Goal: Task Accomplishment & Management: Manage account settings

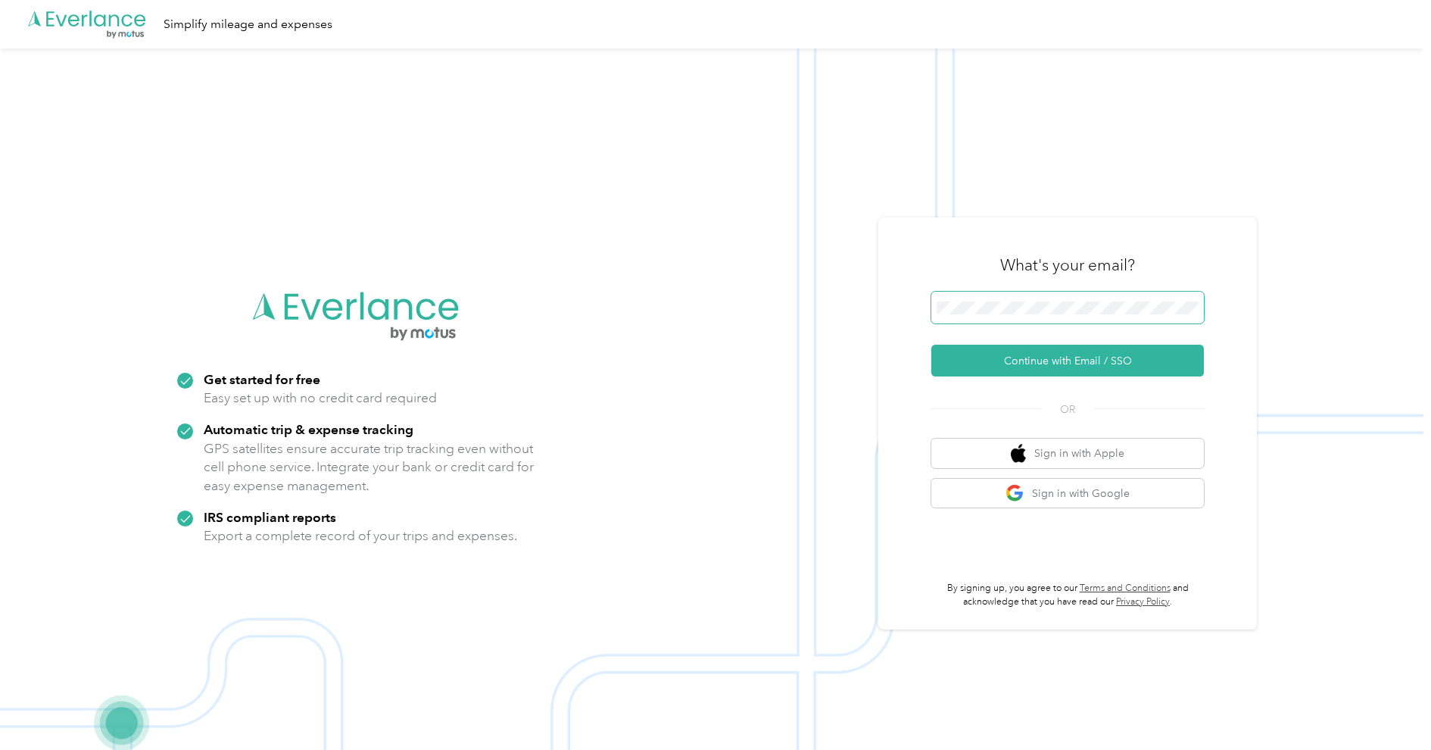
click at [1113, 365] on button "Continue with Email / SSO" at bounding box center [1067, 361] width 273 height 32
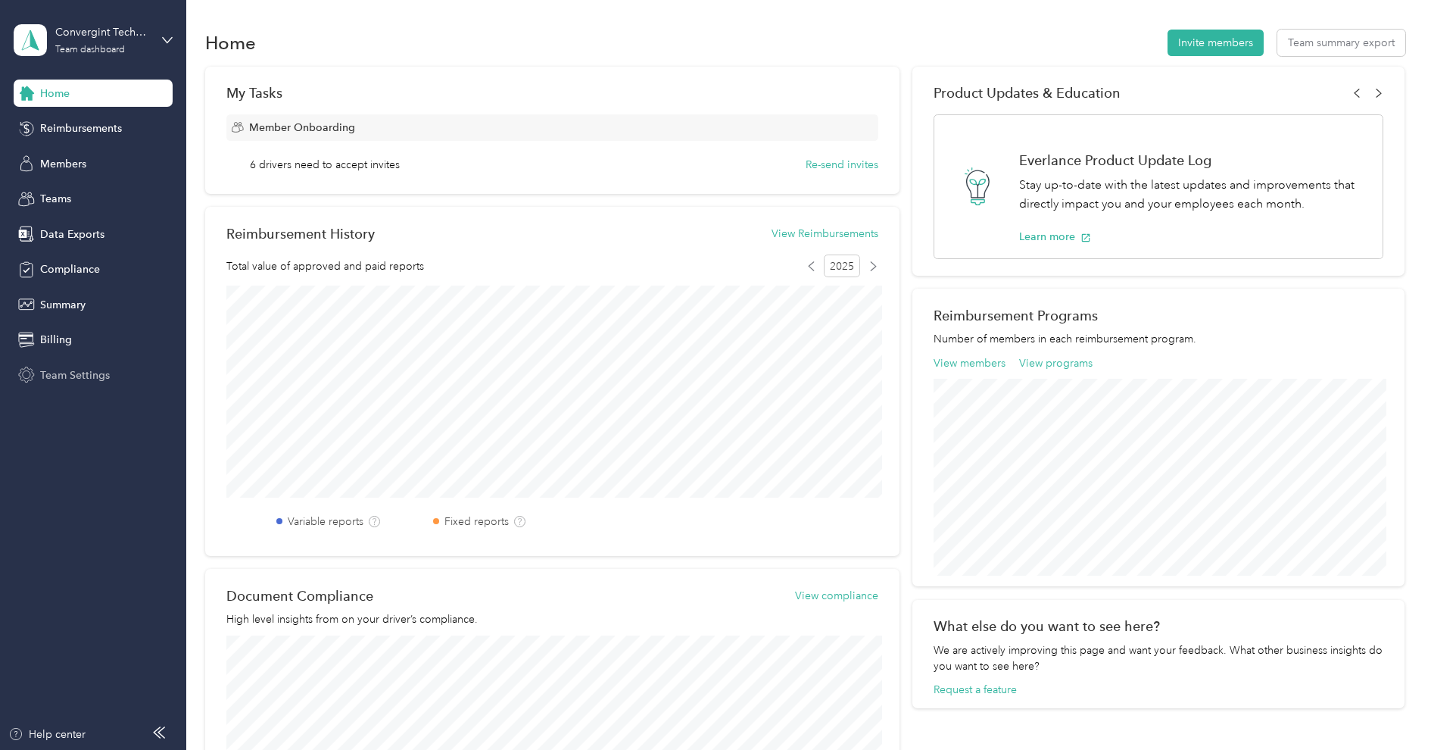
click at [86, 373] on span "Team Settings" at bounding box center [75, 375] width 70 height 16
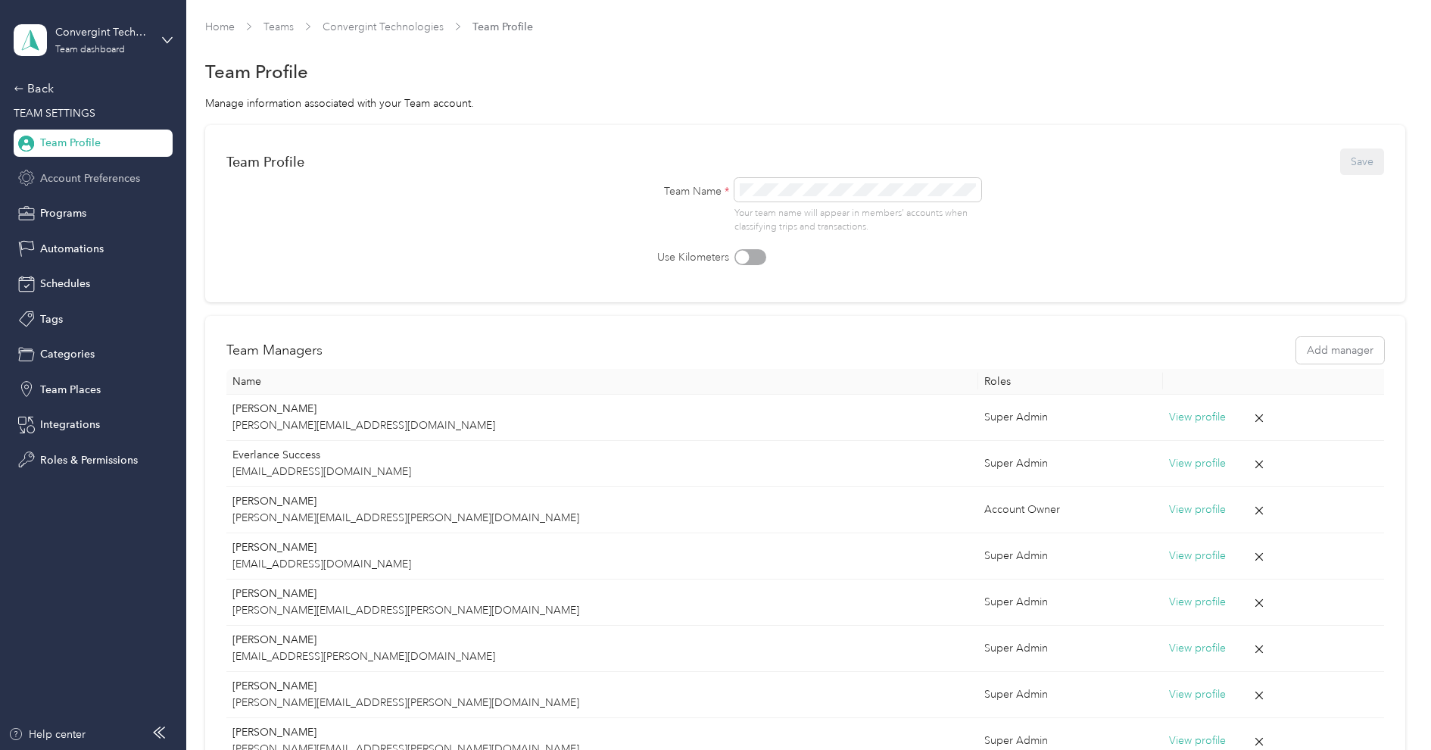
click at [111, 187] on div "Account Preferences" at bounding box center [93, 177] width 159 height 27
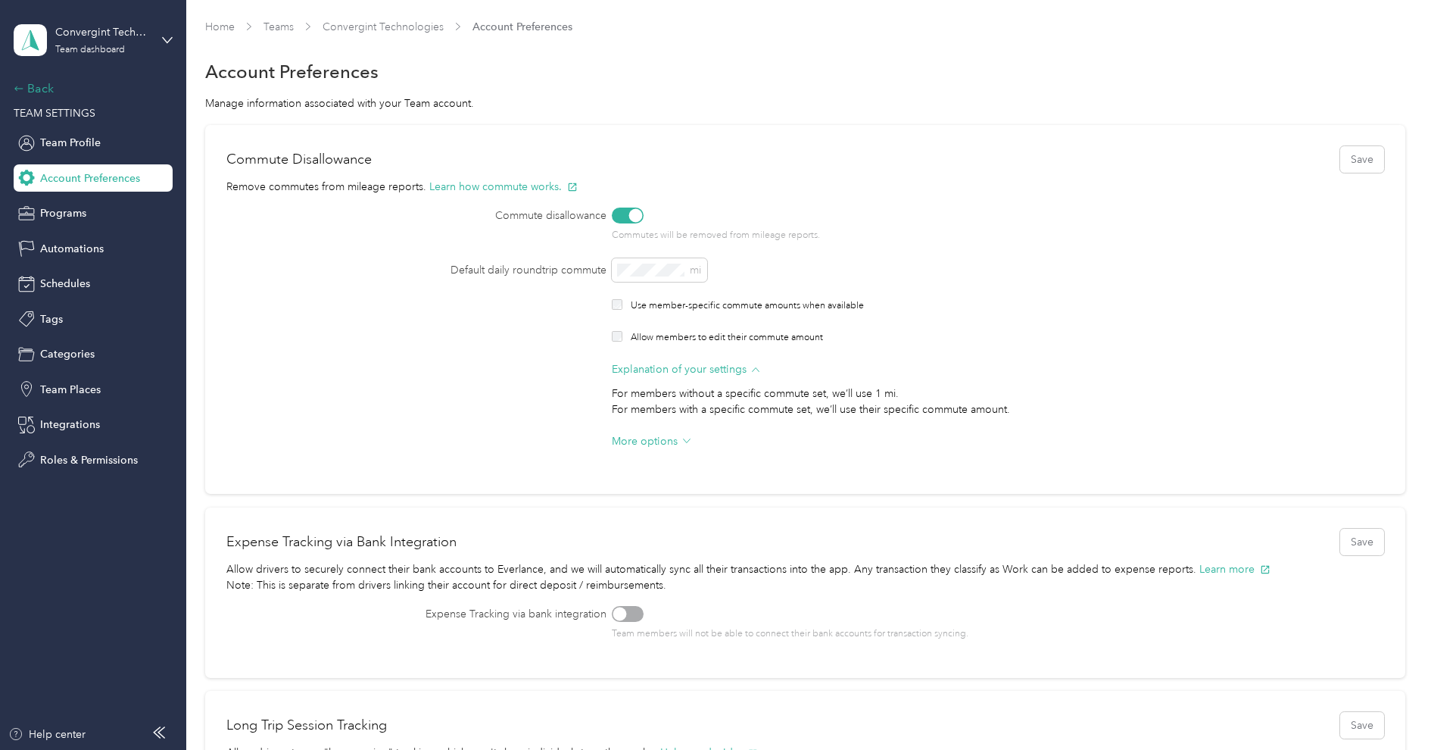
click at [34, 89] on div "Back" at bounding box center [89, 89] width 151 height 18
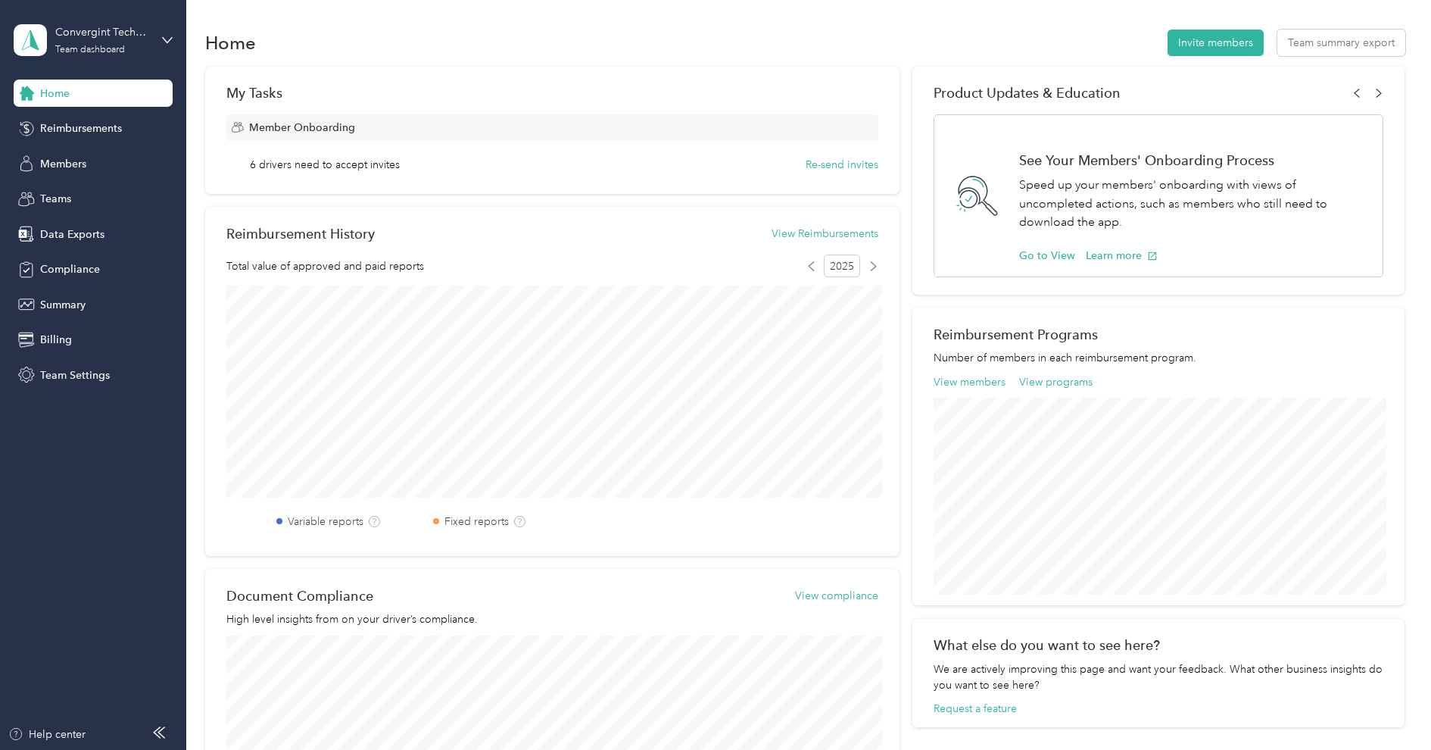
click at [67, 148] on div "Home Reimbursements Members Teams Data Exports Compliance Summary Billing Team …" at bounding box center [93, 234] width 159 height 309
click at [70, 169] on span "Members" at bounding box center [63, 164] width 46 height 16
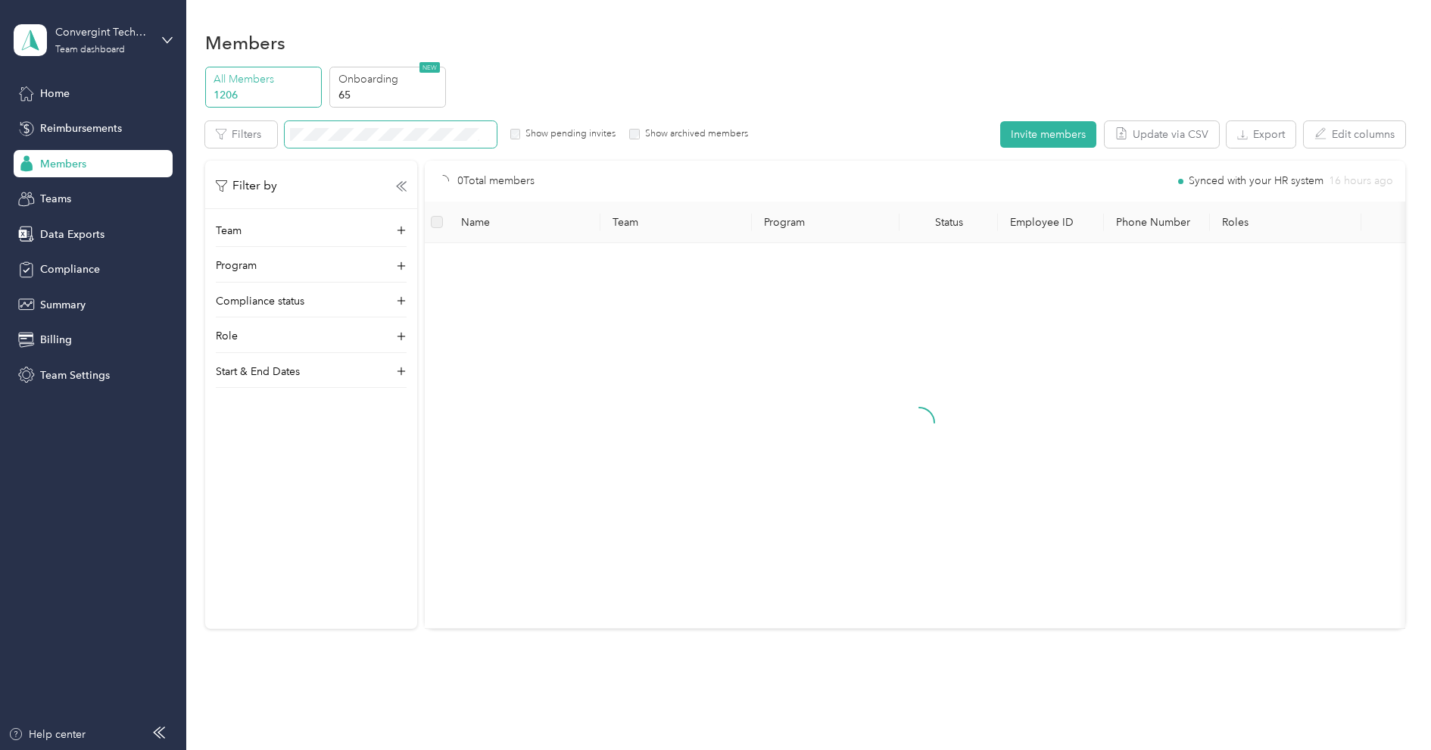
click at [435, 142] on span at bounding box center [391, 134] width 212 height 27
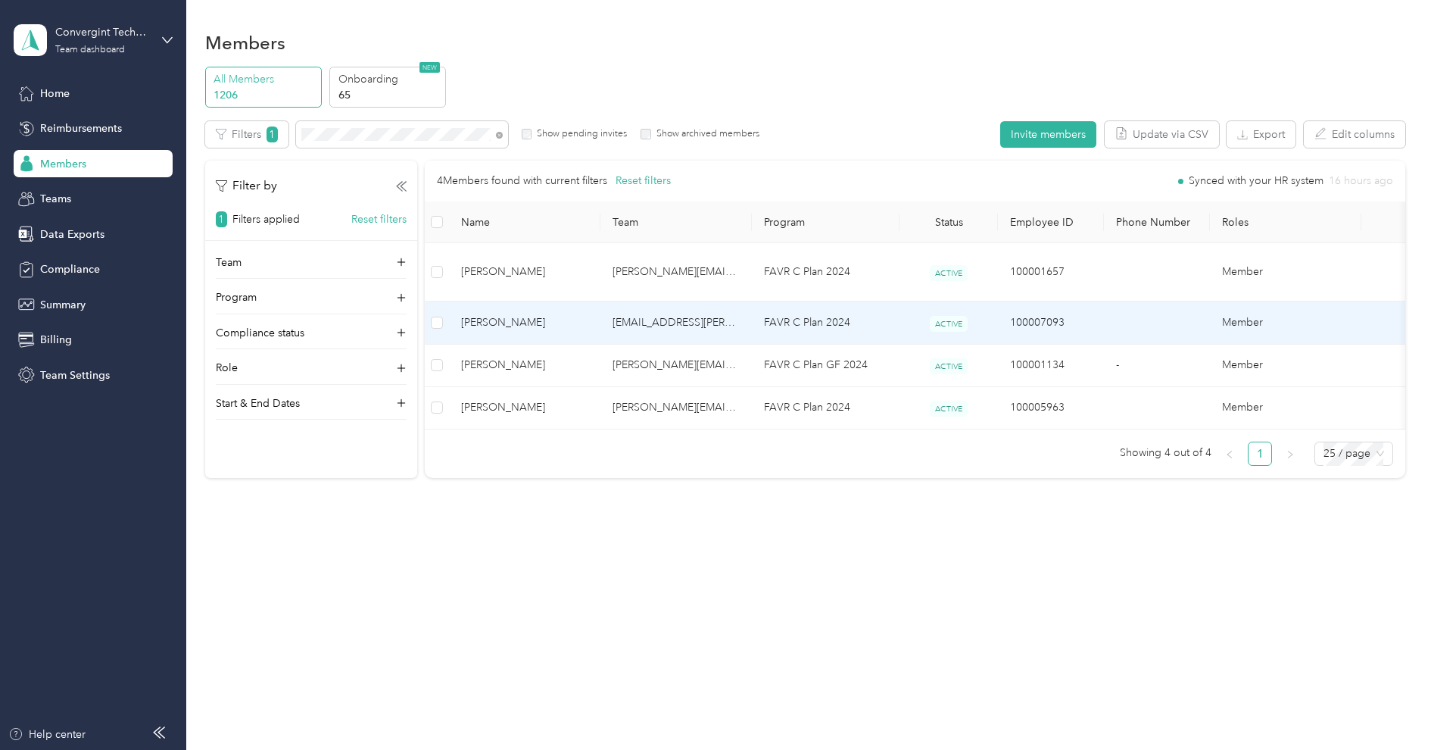
click at [529, 314] on span "[PERSON_NAME]" at bounding box center [524, 322] width 127 height 17
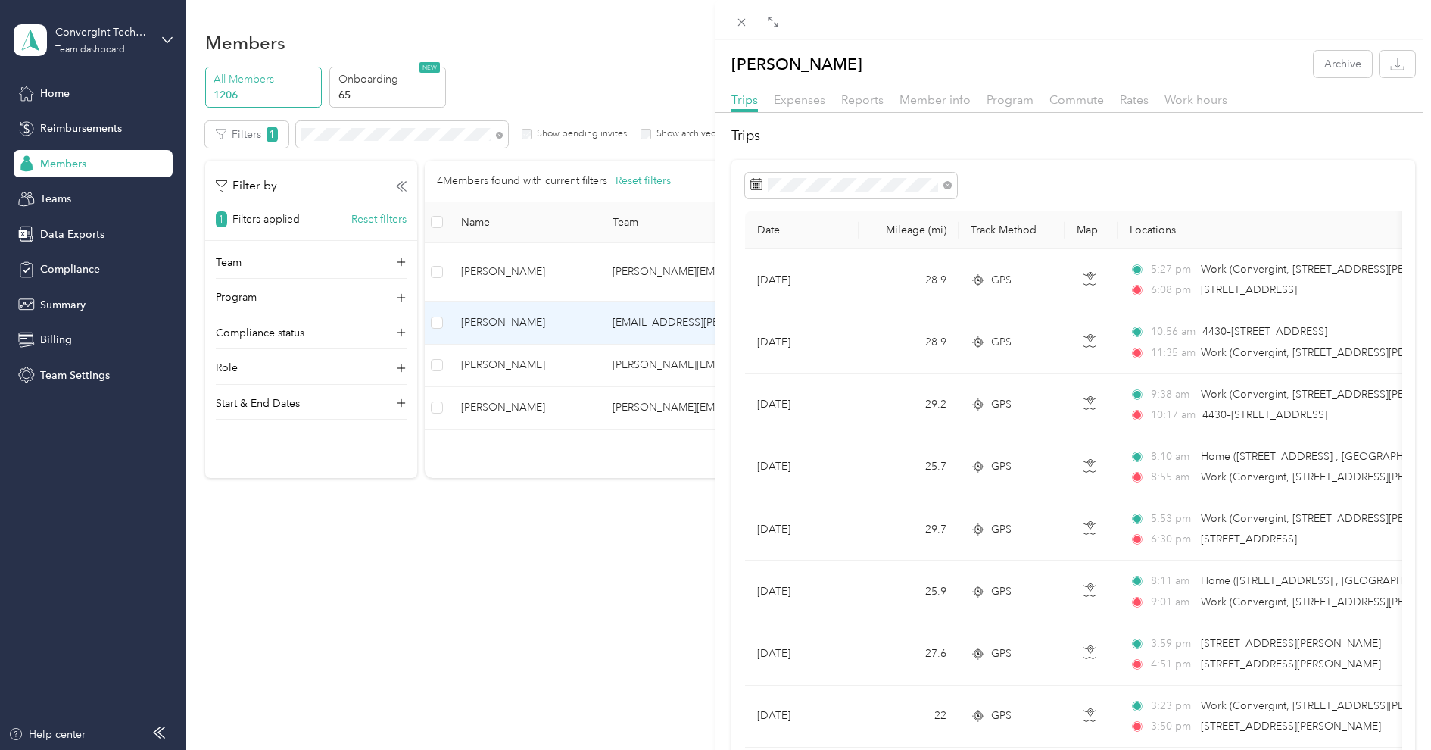
click at [959, 92] on span "Member info" at bounding box center [935, 99] width 71 height 14
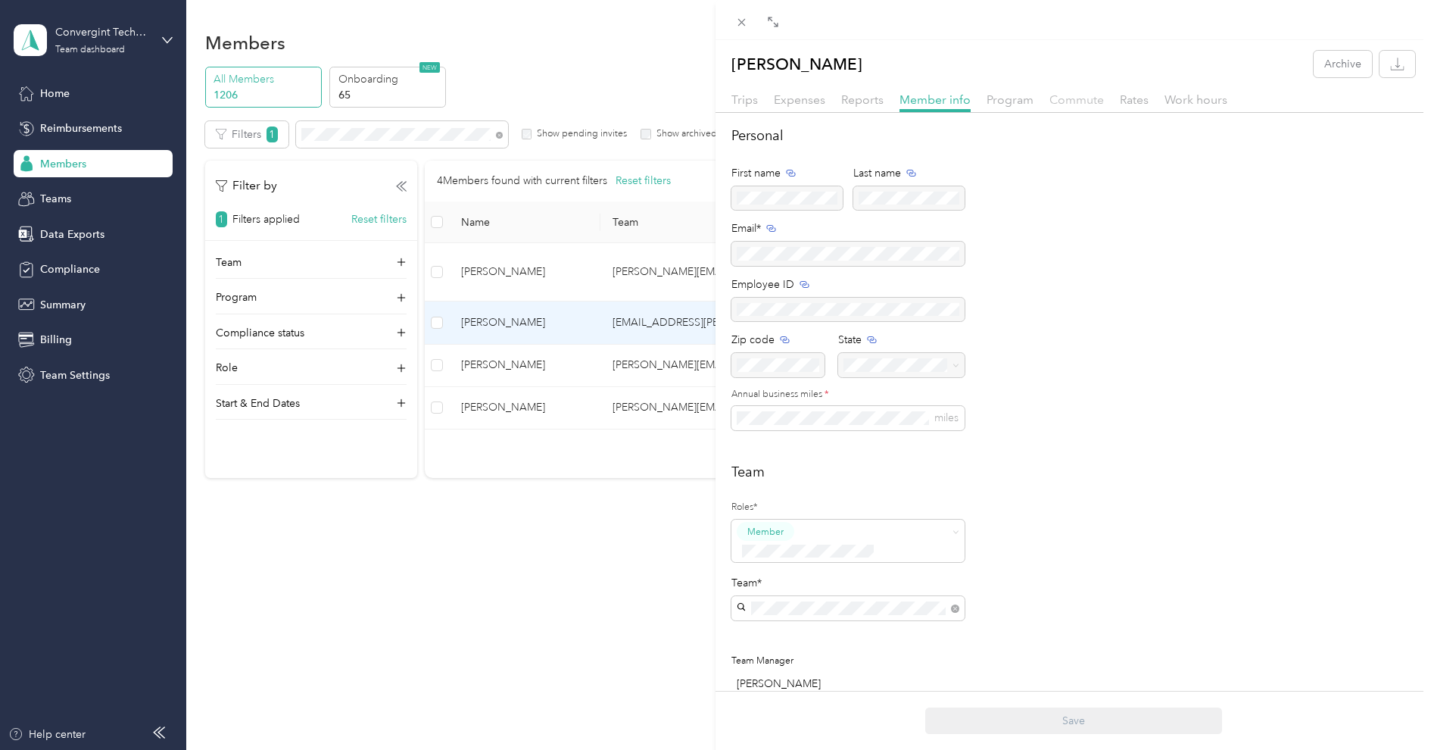
click at [1072, 101] on span "Commute" at bounding box center [1077, 99] width 55 height 14
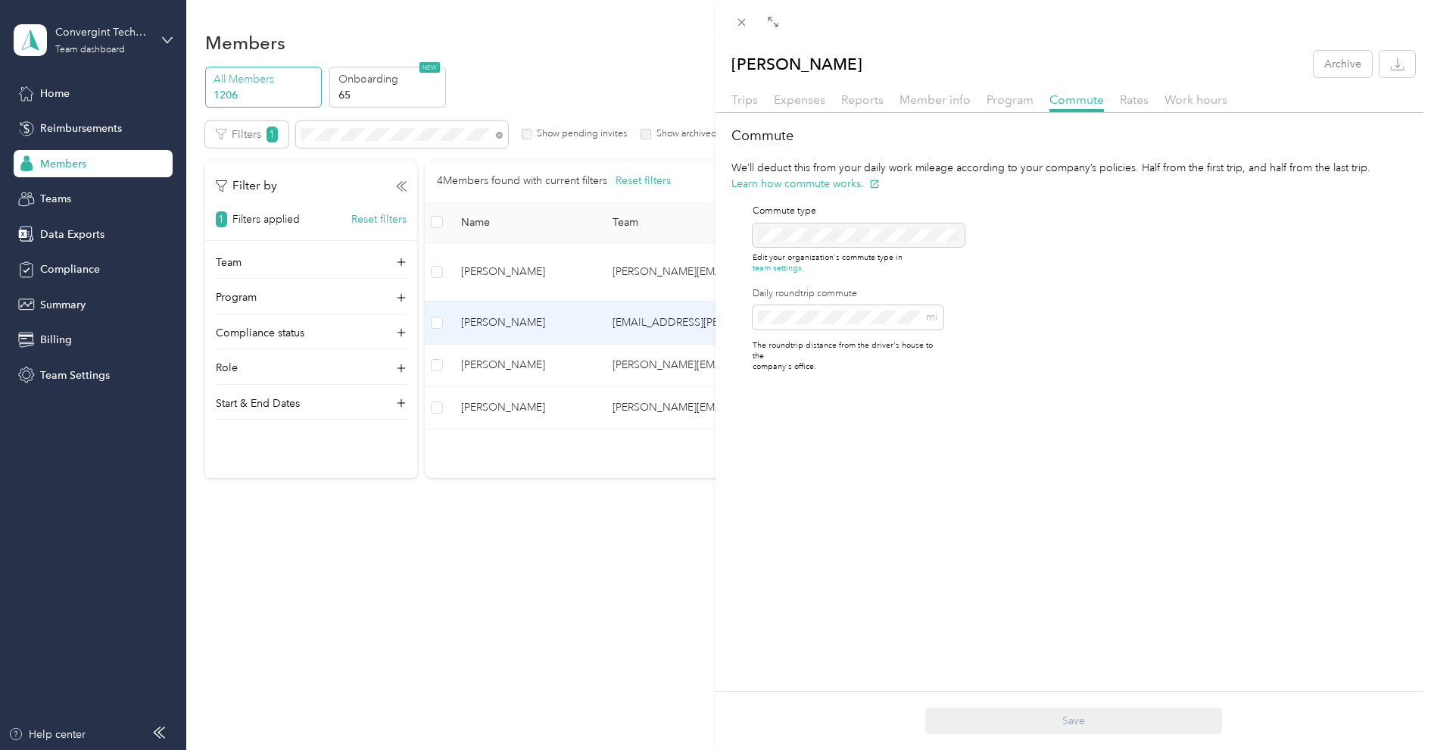
click at [143, 35] on div "[PERSON_NAME] Archive Trips Expenses Reports Member info Program Commute Rates …" at bounding box center [715, 375] width 1431 height 750
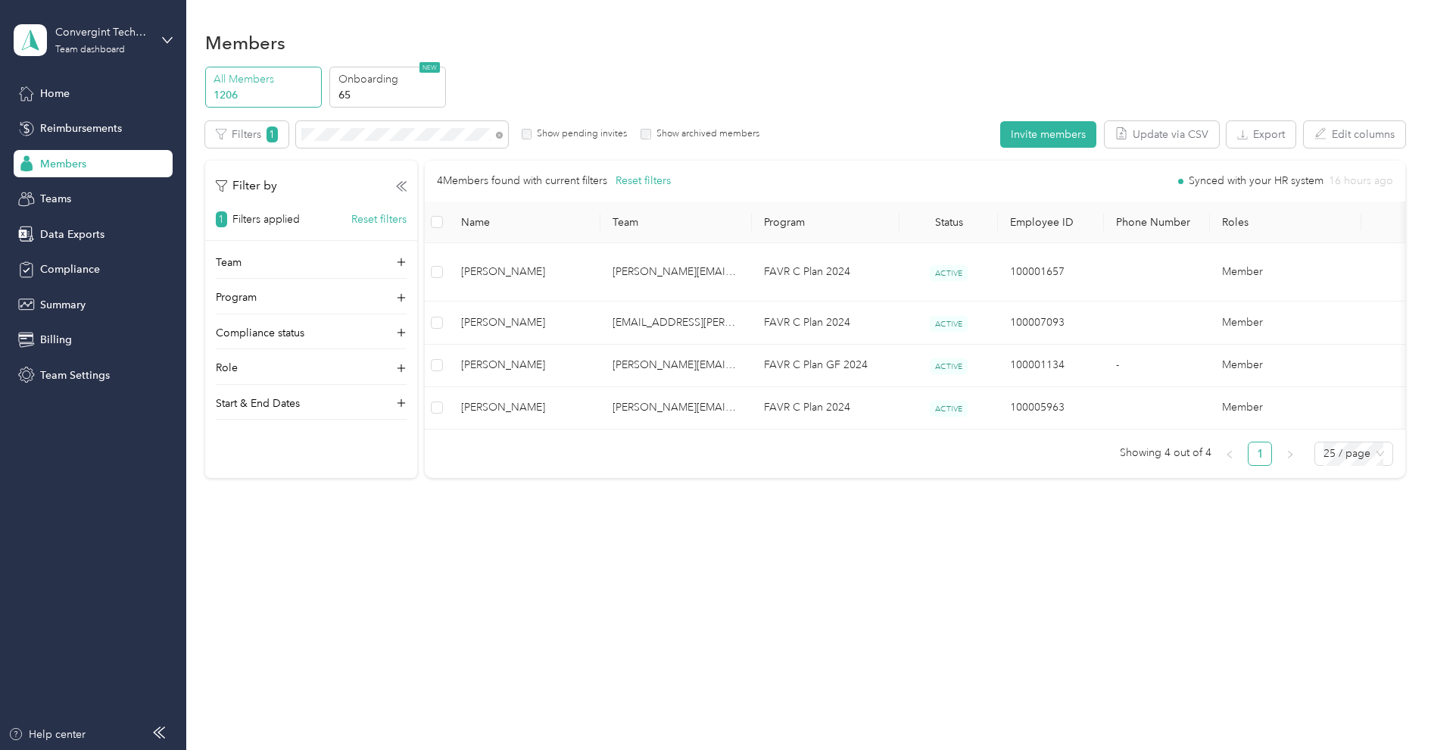
click at [115, 35] on div at bounding box center [715, 375] width 1431 height 750
click at [107, 36] on div "Convergint Technologies" at bounding box center [102, 32] width 95 height 16
click at [93, 181] on div "Log out" at bounding box center [173, 192] width 298 height 27
